Goal: Complete application form

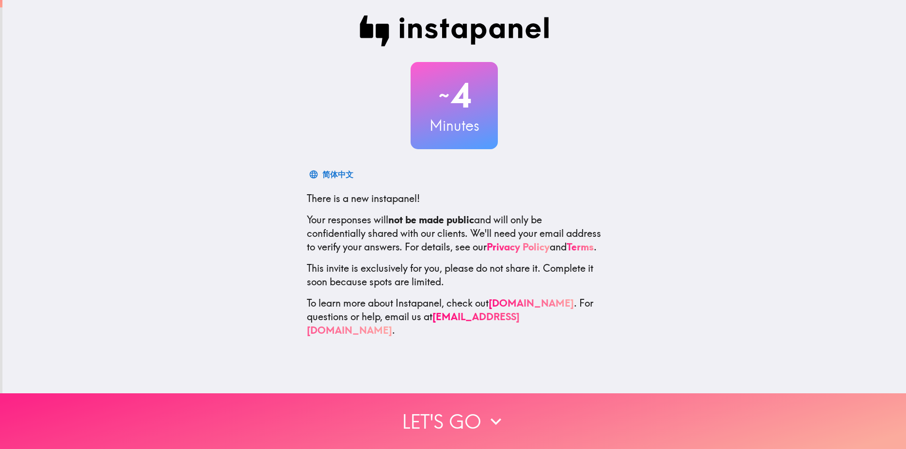
click at [462, 411] on button "Let's go" at bounding box center [453, 421] width 906 height 56
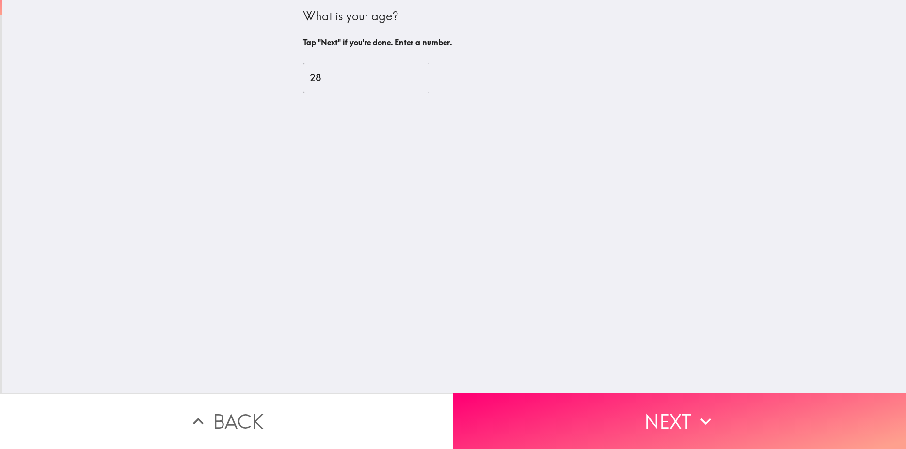
click at [419, 76] on input "28" at bounding box center [366, 78] width 126 height 30
click at [419, 76] on input "29" at bounding box center [366, 78] width 126 height 30
type input "28"
click at [420, 80] on input "28" at bounding box center [366, 78] width 126 height 30
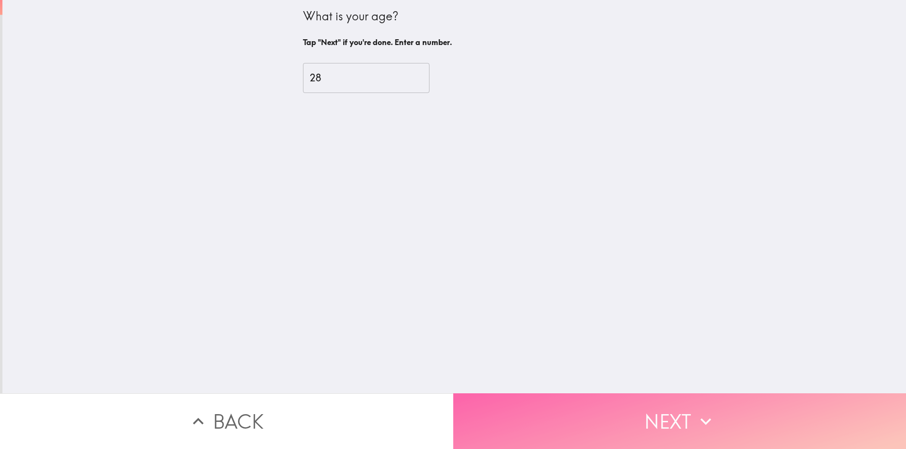
click at [568, 409] on button "Next" at bounding box center [679, 421] width 453 height 56
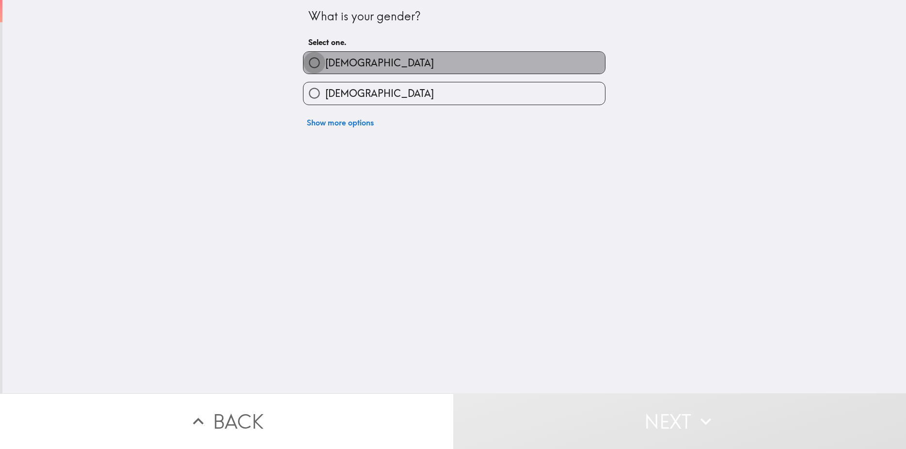
click at [303, 60] on input "[DEMOGRAPHIC_DATA]" at bounding box center [314, 63] width 22 height 22
radio input "true"
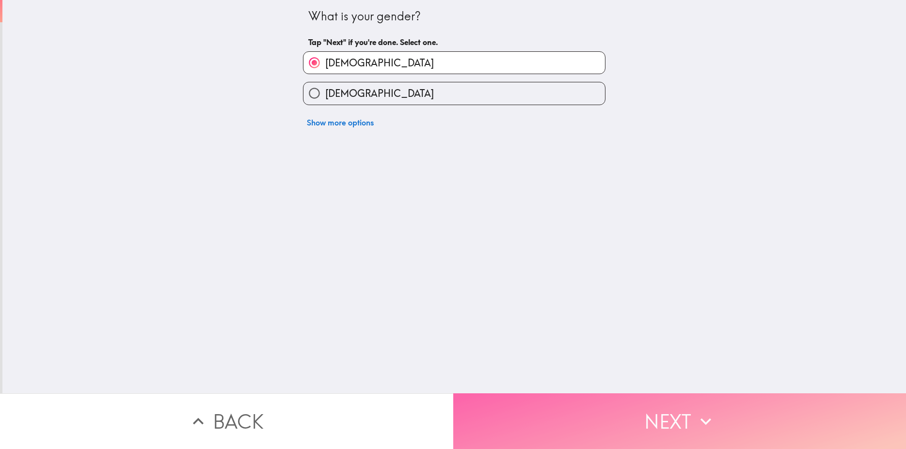
click at [642, 399] on button "Next" at bounding box center [679, 421] width 453 height 56
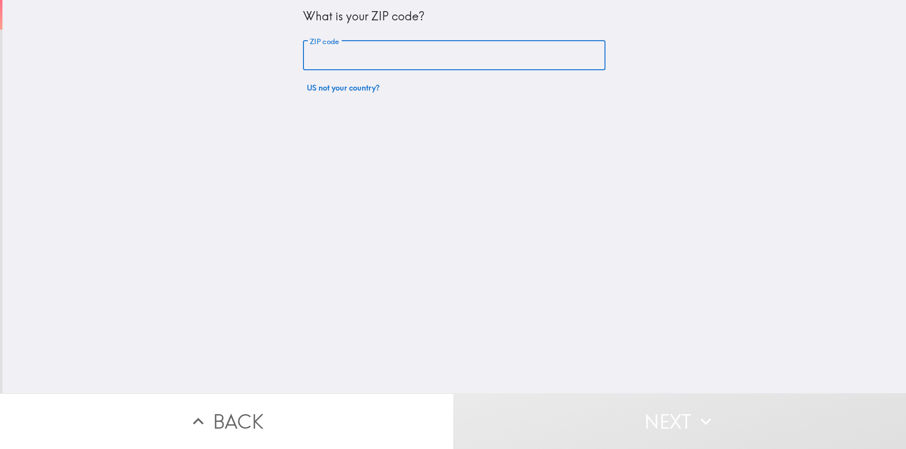
click at [359, 63] on input "ZIP code" at bounding box center [454, 56] width 302 height 30
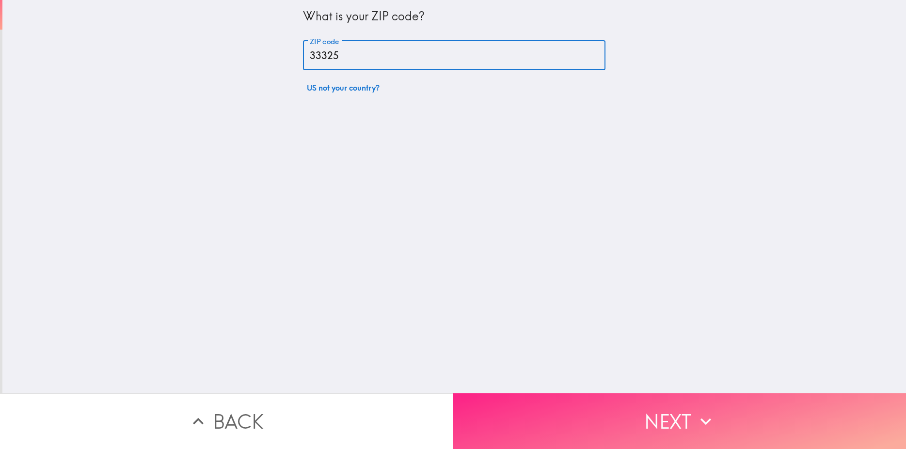
type input "33325"
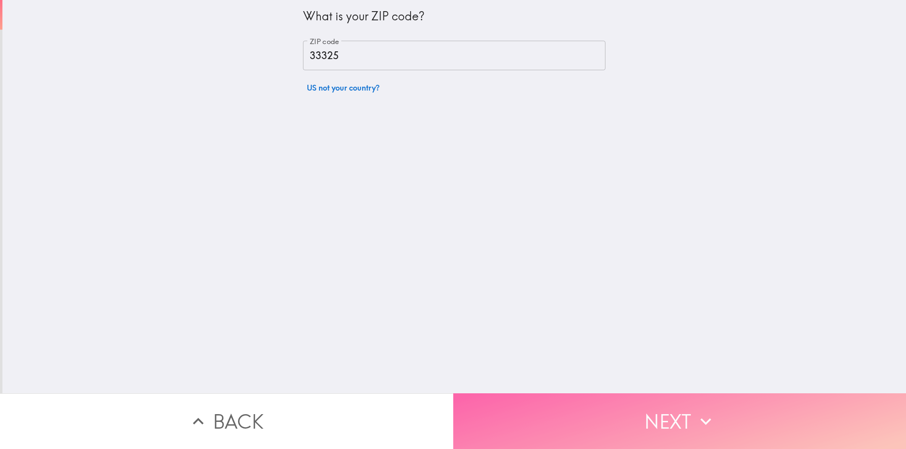
click at [652, 415] on button "Next" at bounding box center [679, 421] width 453 height 56
